Goal: Obtain resource: Obtain resource

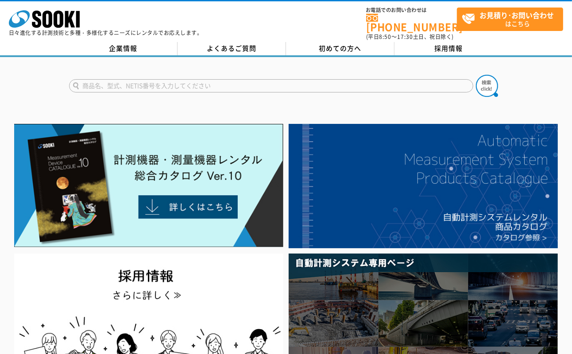
click at [157, 79] on input "text" at bounding box center [271, 85] width 404 height 13
paste input "WJ7661-S3-NN"
type input "WJ7661-S3-NN"
click at [484, 82] on img at bounding box center [487, 86] width 22 height 22
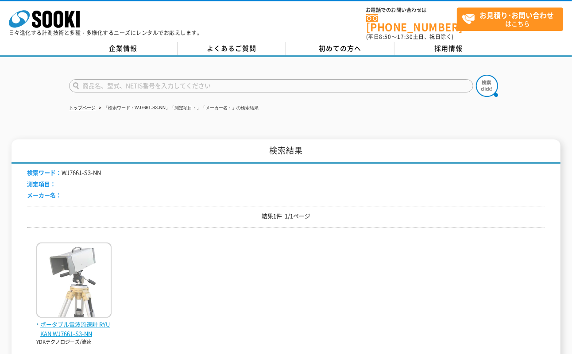
click at [84, 320] on span "ポータブル電波流速計 RYUKAN WJ7661-S3-NN" at bounding box center [73, 329] width 75 height 19
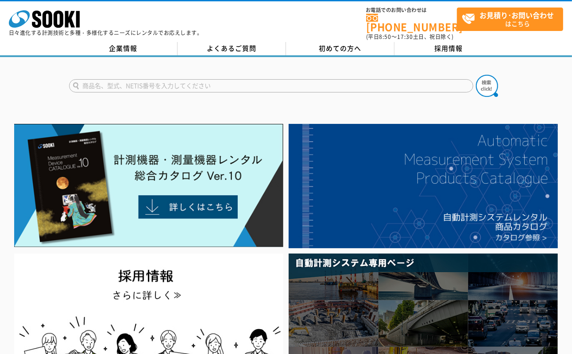
click at [137, 79] on input "text" at bounding box center [271, 85] width 404 height 13
paste input "WL-100LTB"
type input "WL-100LTB"
click at [479, 77] on img at bounding box center [487, 86] width 22 height 22
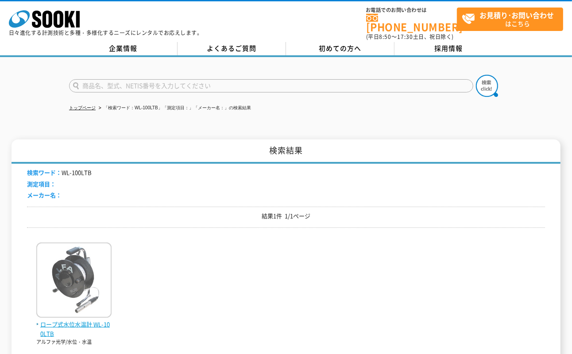
click at [74, 272] on img at bounding box center [73, 280] width 75 height 77
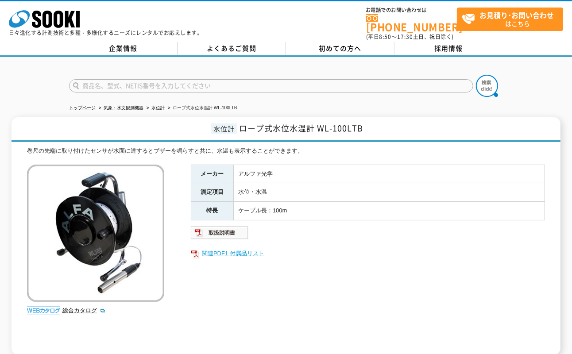
click at [237, 252] on link "関連PDF1 付属品リスト" at bounding box center [368, 254] width 354 height 12
